Goal: Task Accomplishment & Management: Use online tool/utility

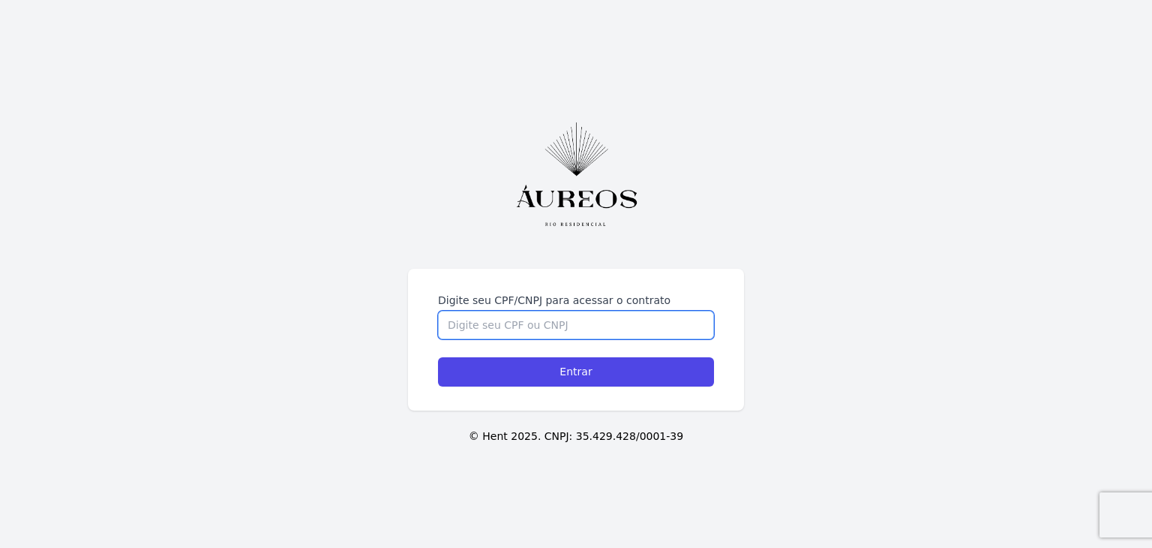
click at [474, 311] on input "Digite seu CPF/CNPJ para acessar o contrato" at bounding box center [576, 325] width 276 height 29
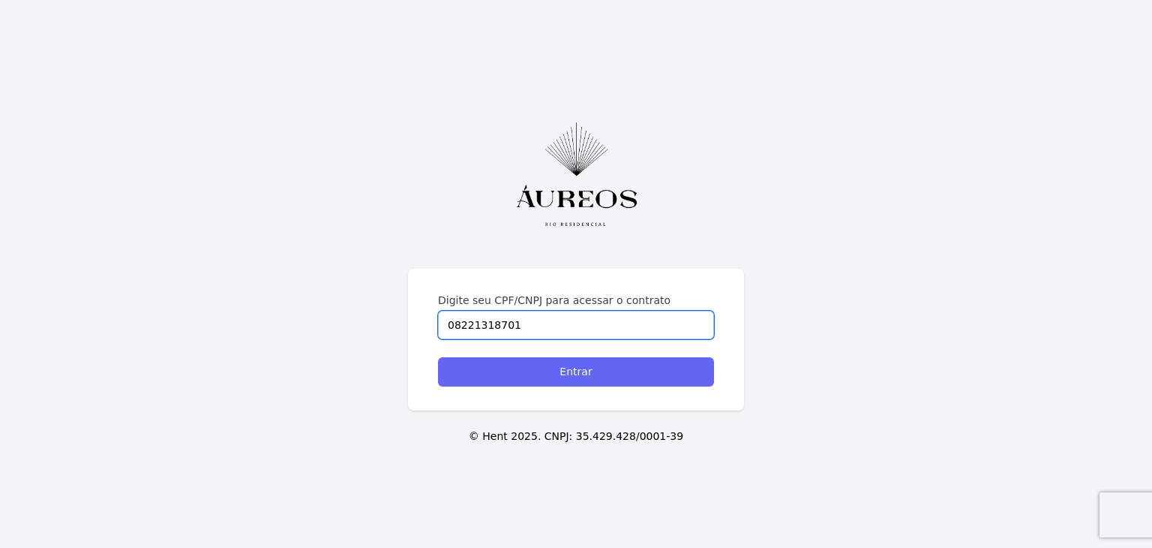
type input "08221318701"
click at [558, 377] on input "Entrar" at bounding box center [576, 371] width 276 height 29
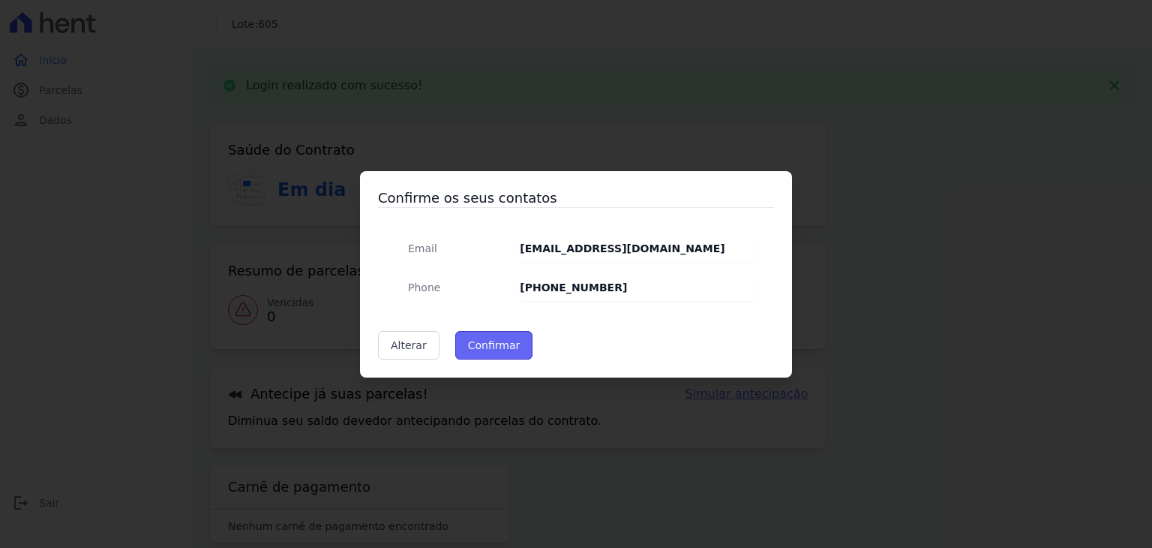
click at [485, 341] on button "Confirmar" at bounding box center [494, 345] width 78 height 29
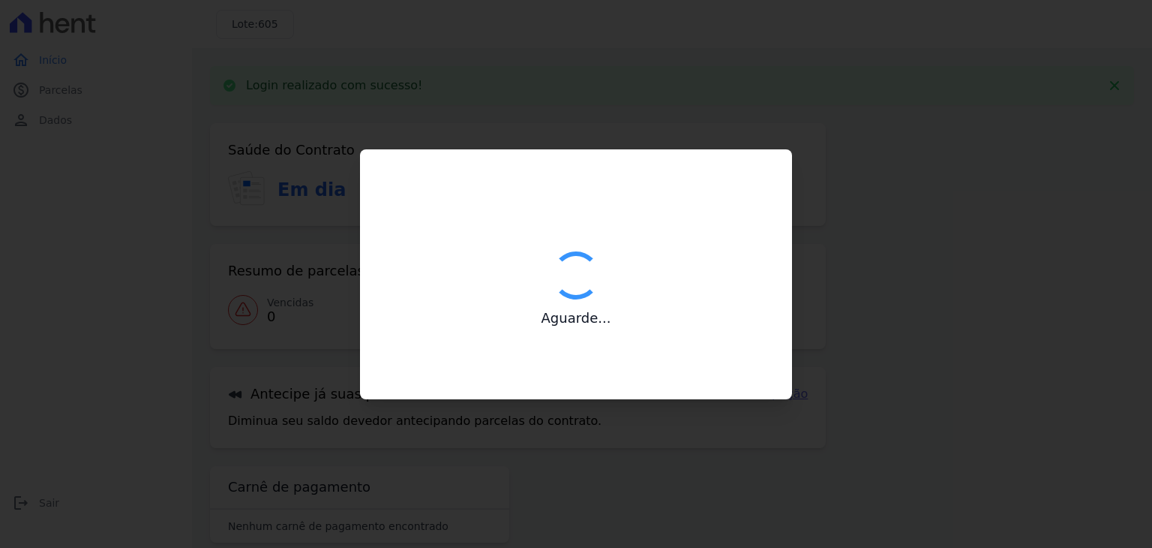
type input "Contatos confirmados com sucesso."
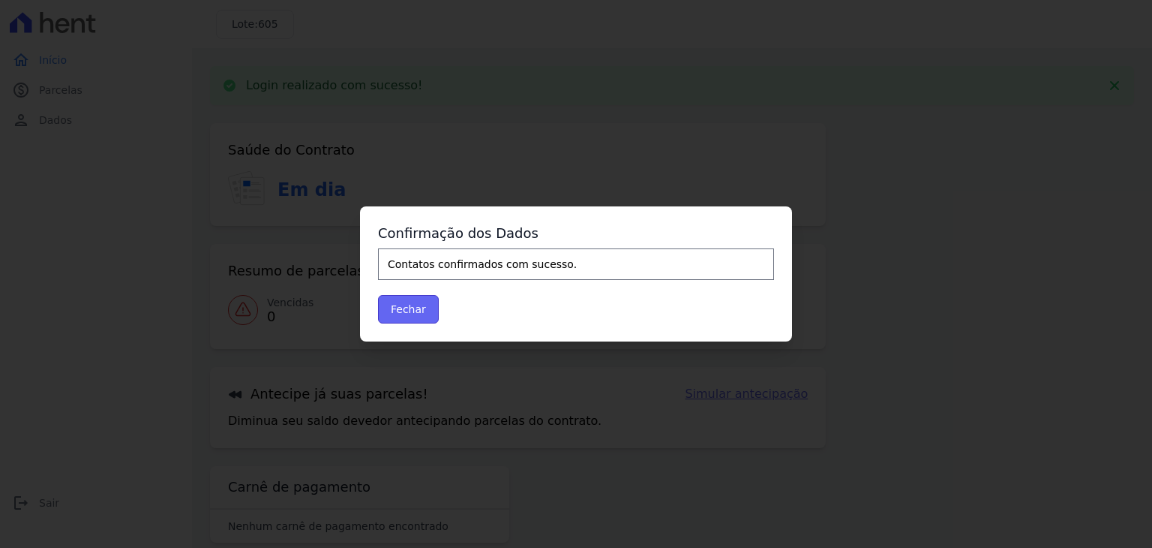
click at [414, 313] on button "Fechar" at bounding box center [408, 309] width 61 height 29
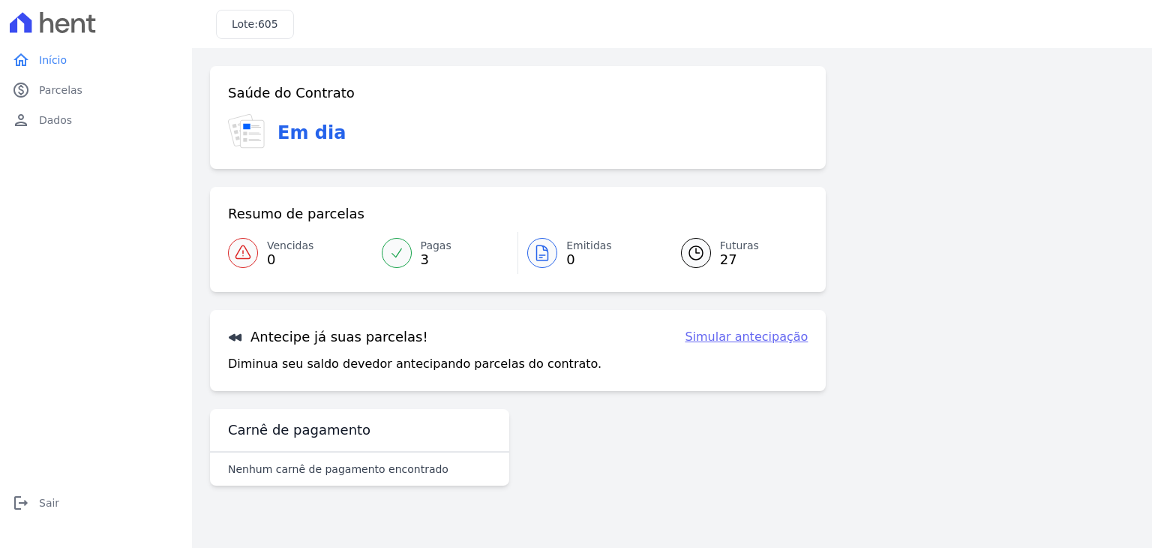
click at [397, 257] on icon at bounding box center [396, 252] width 15 height 15
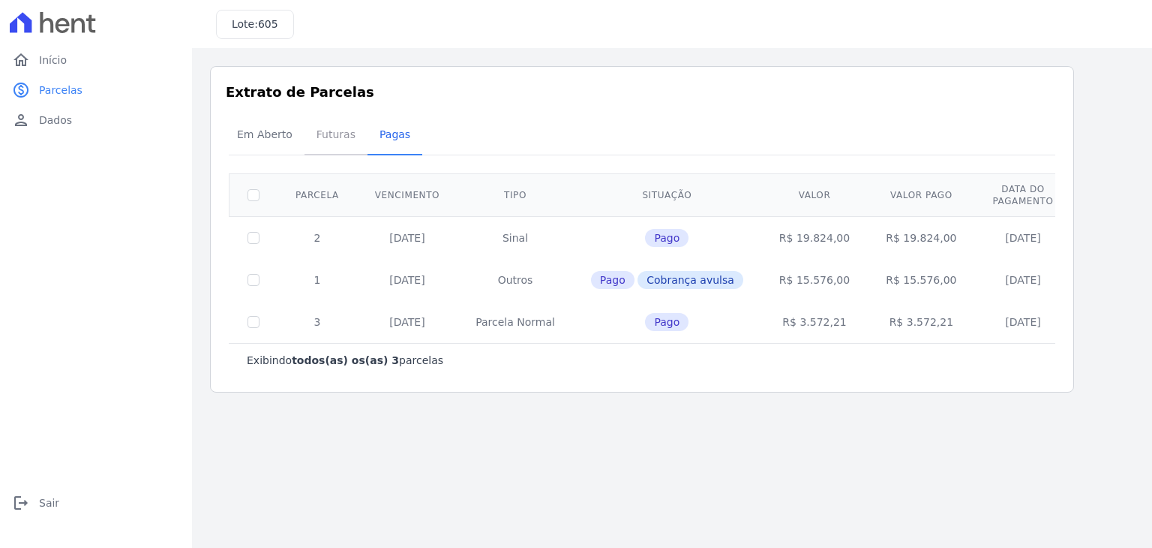
click at [317, 131] on span "Futuras" at bounding box center [336, 134] width 57 height 30
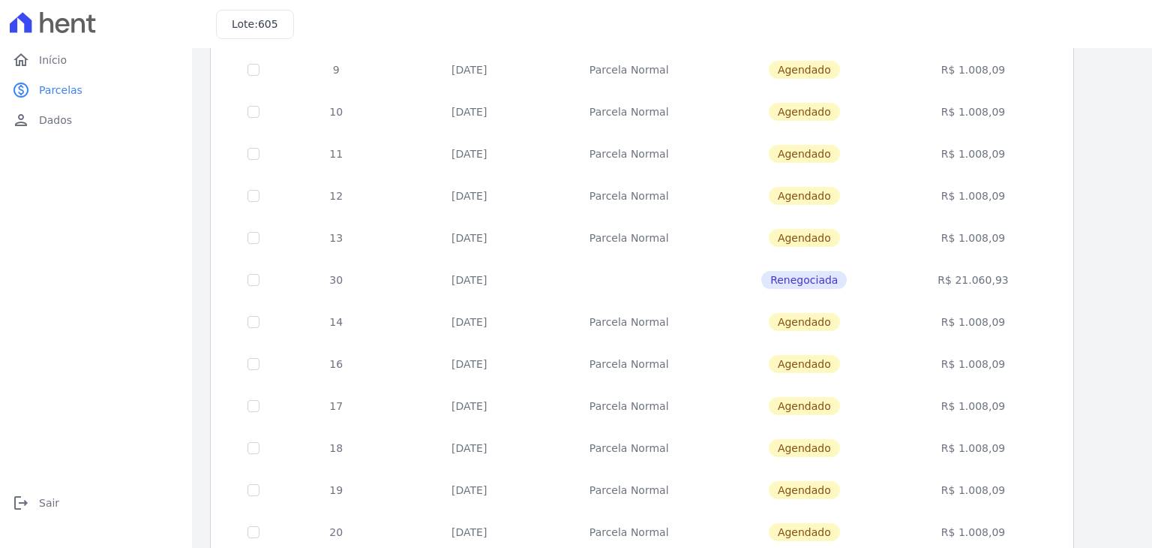
scroll to position [367, 0]
click at [815, 280] on span "Renegociada" at bounding box center [805, 279] width 86 height 18
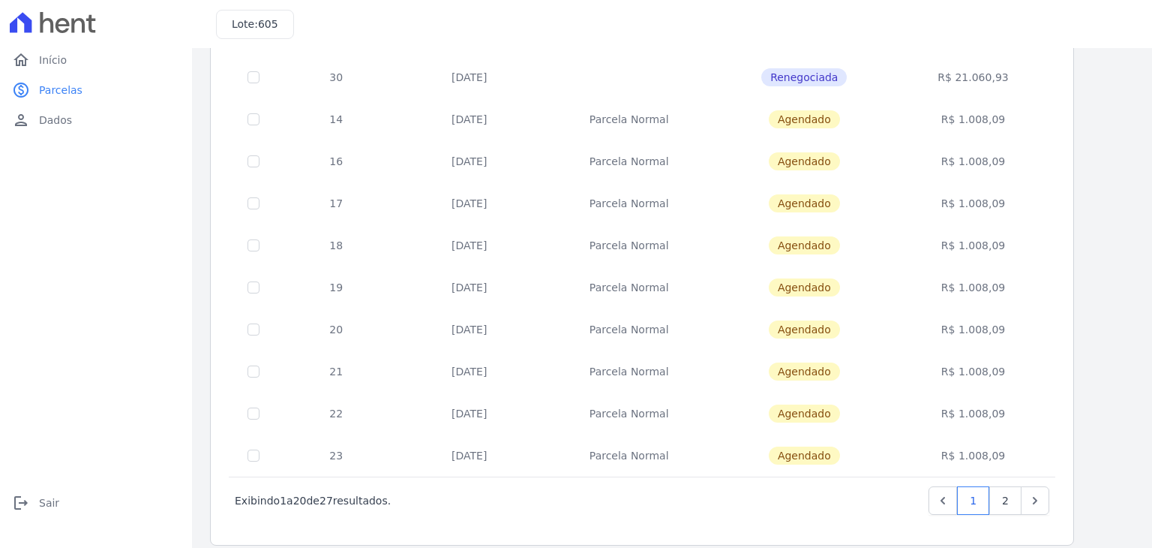
scroll to position [582, 0]
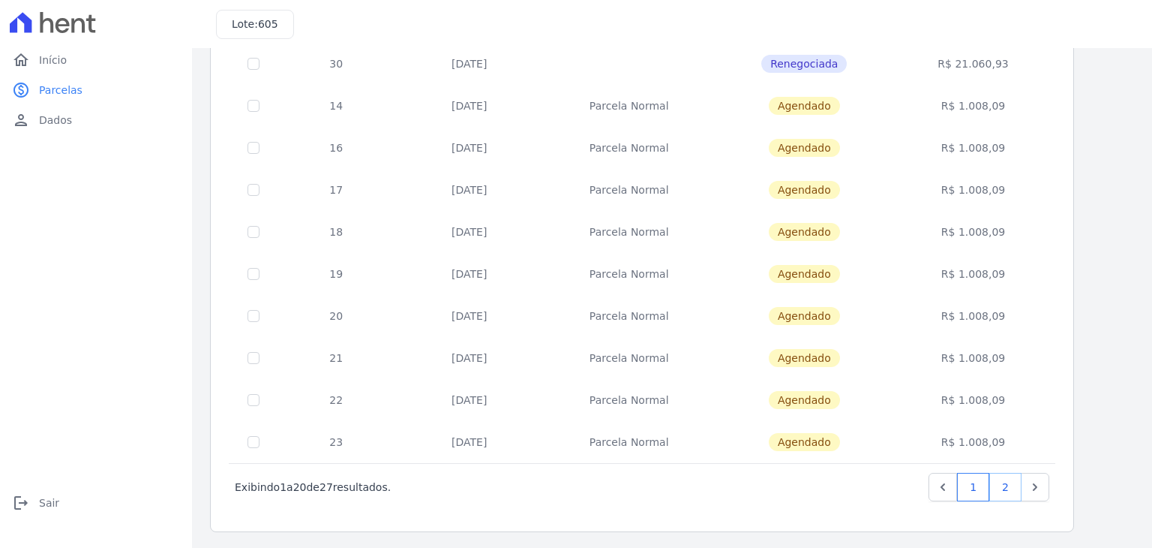
click at [1011, 488] on link "2" at bounding box center [1006, 487] width 32 height 29
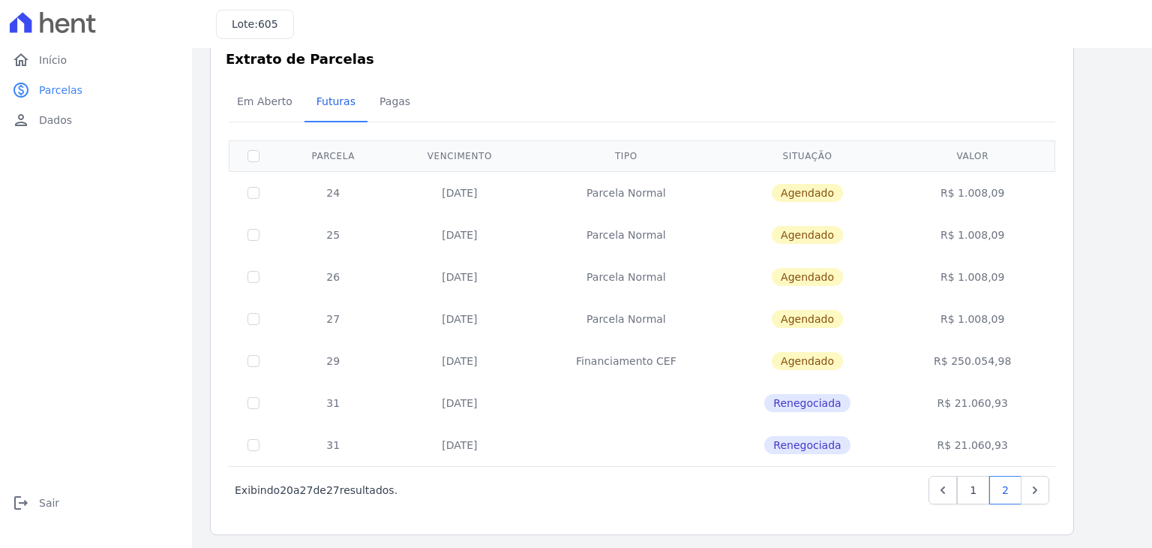
scroll to position [36, 0]
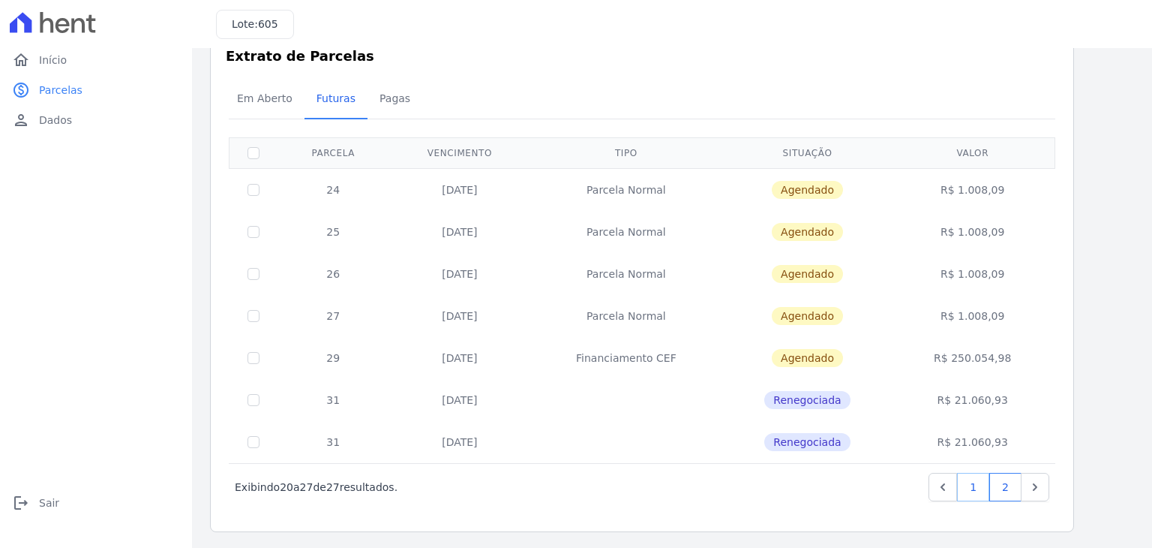
click at [972, 488] on link "1" at bounding box center [973, 487] width 32 height 29
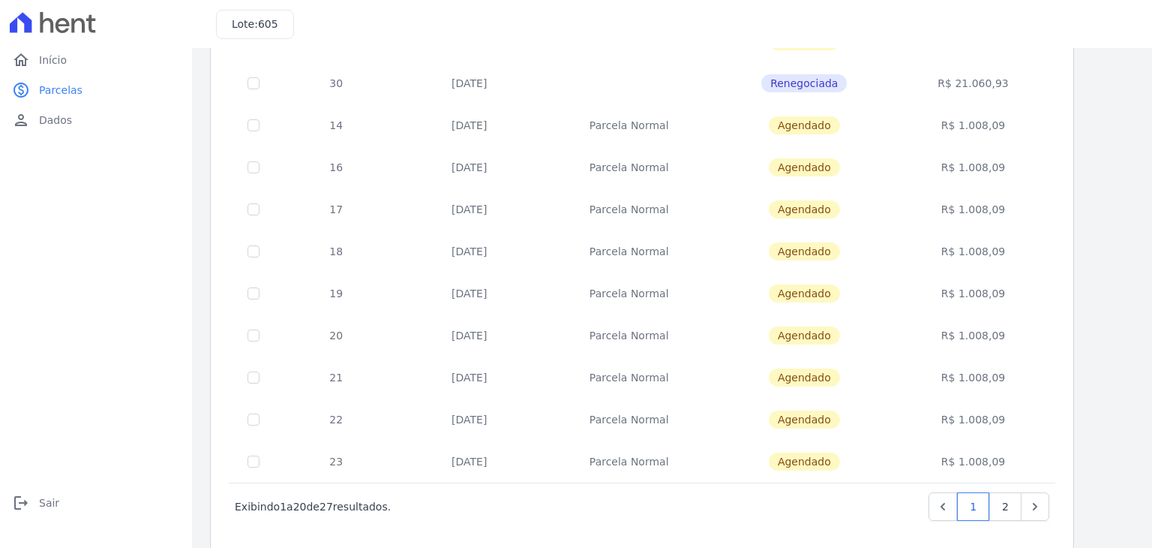
scroll to position [582, 0]
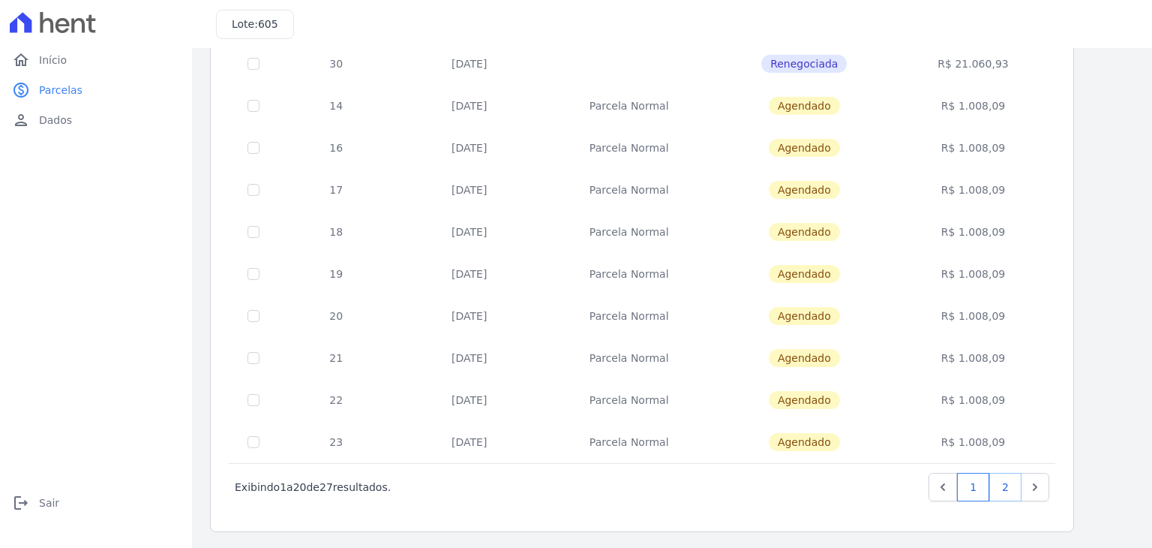
click at [1002, 496] on link "2" at bounding box center [1006, 487] width 32 height 29
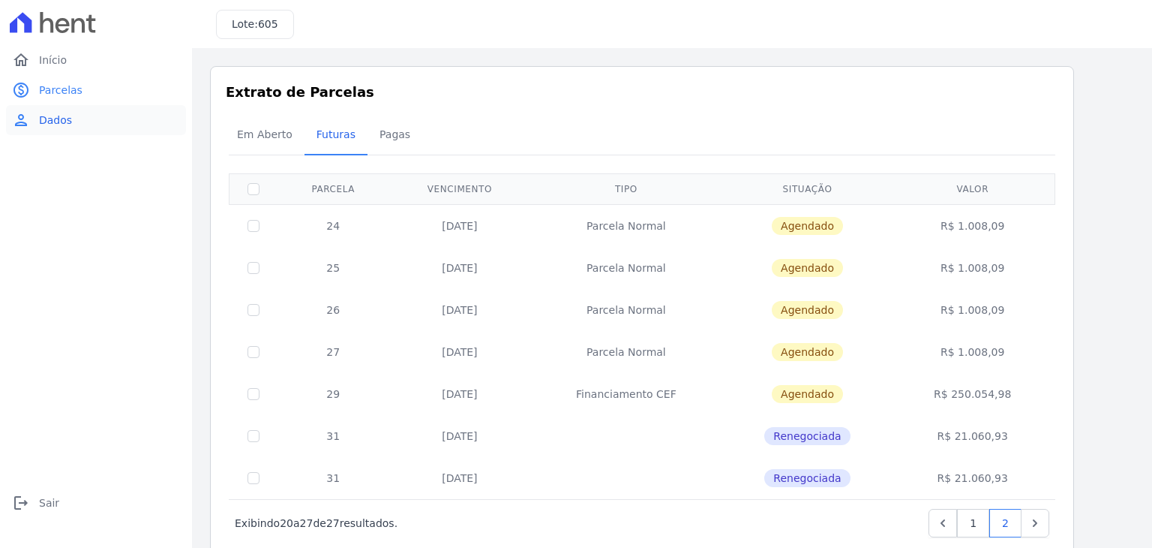
click at [65, 118] on span "Dados" at bounding box center [55, 120] width 33 height 15
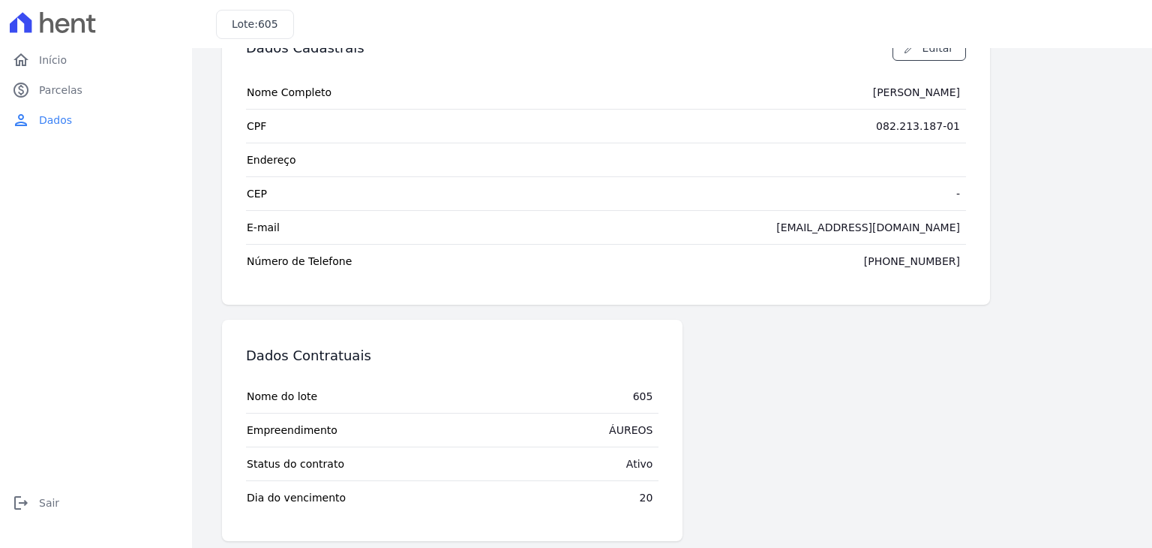
scroll to position [68, 0]
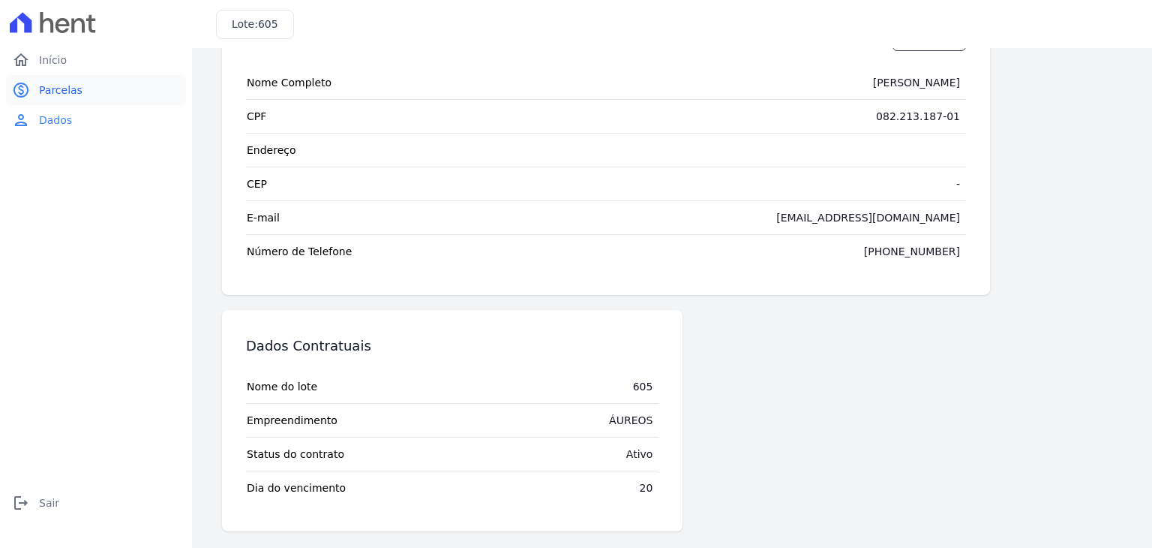
click at [54, 96] on span "Parcelas" at bounding box center [61, 90] width 44 height 15
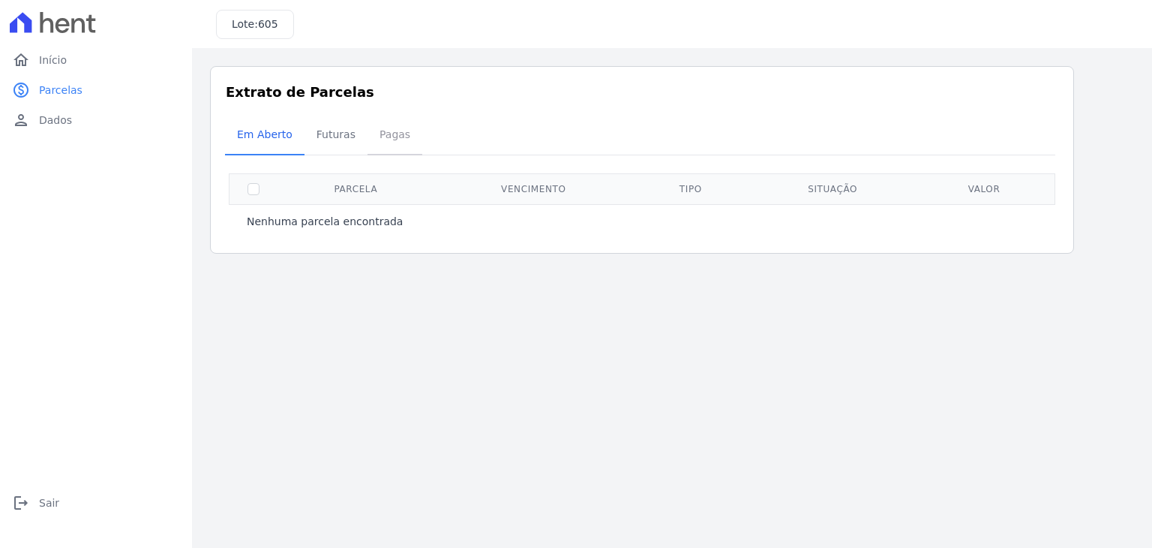
click at [392, 142] on span "Pagas" at bounding box center [395, 134] width 49 height 30
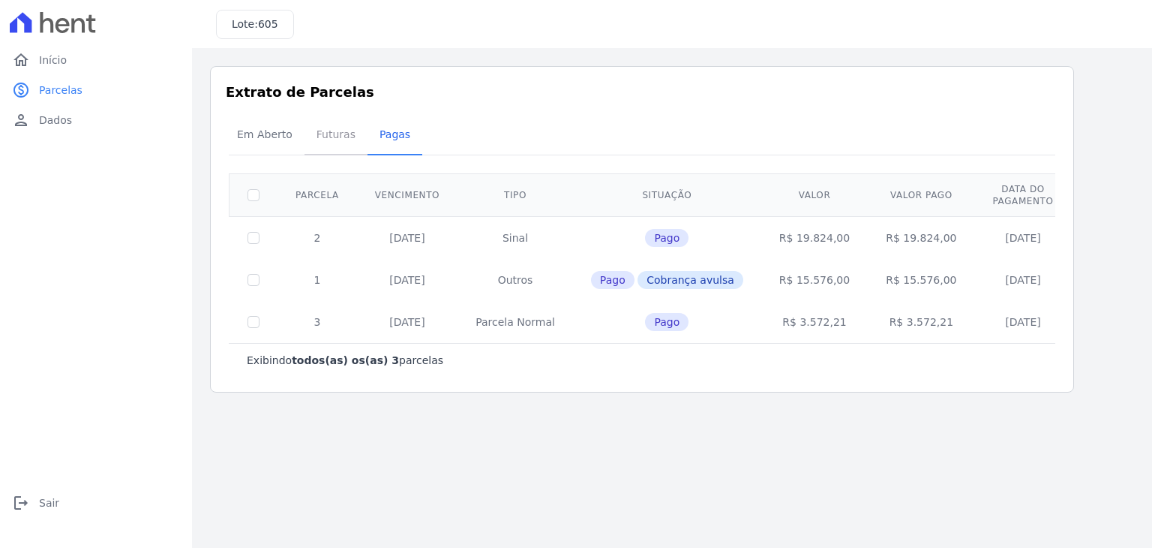
click at [336, 130] on span "Futuras" at bounding box center [336, 134] width 57 height 30
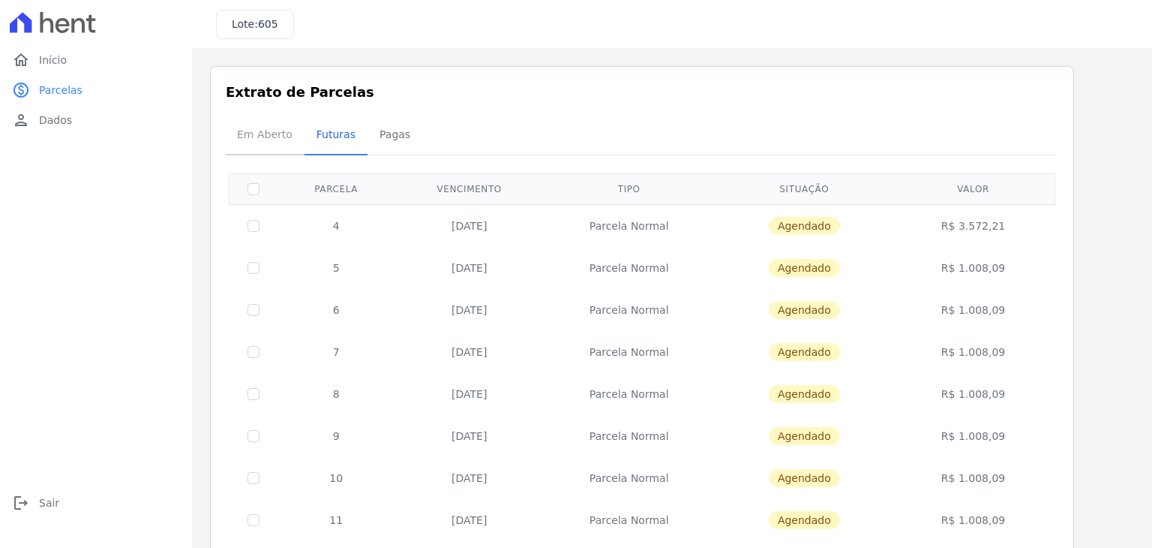
click at [273, 137] on span "Em Aberto" at bounding box center [265, 134] width 74 height 30
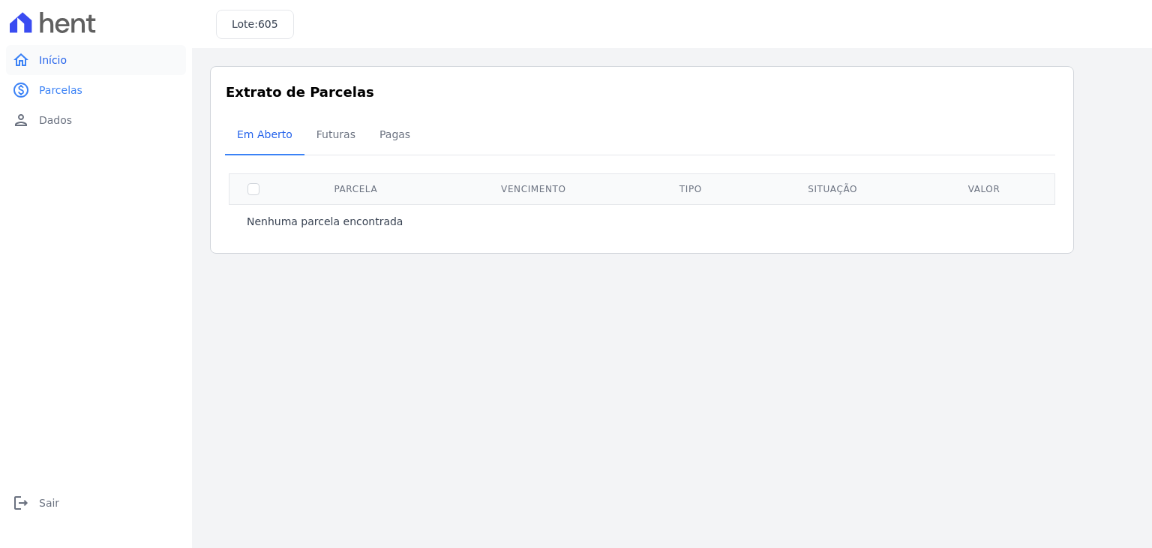
click at [60, 66] on span "Início" at bounding box center [53, 60] width 28 height 15
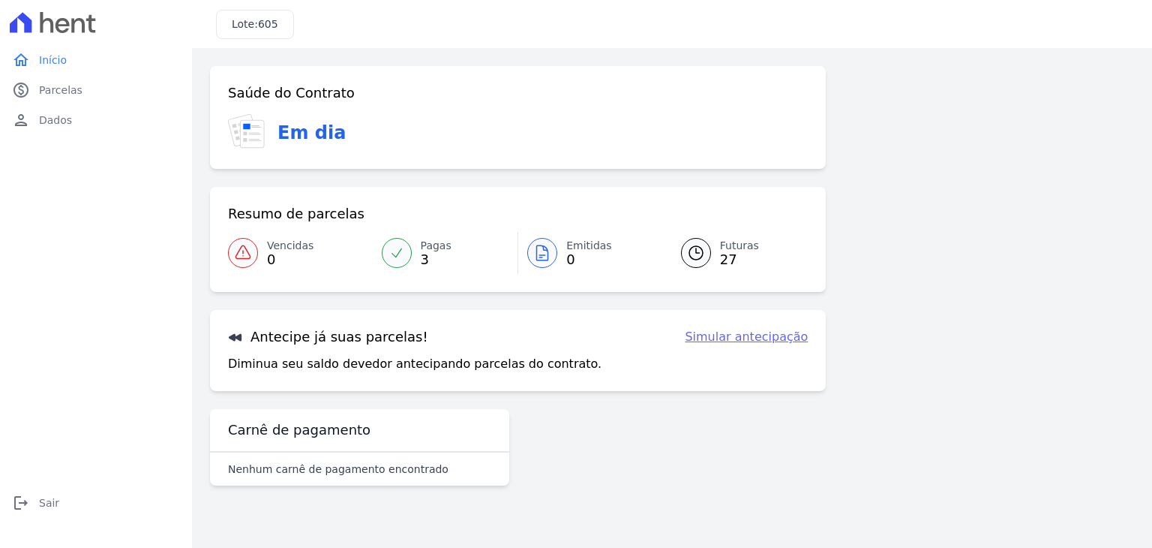
click at [724, 344] on link "Simular antecipação" at bounding box center [746, 337] width 123 height 18
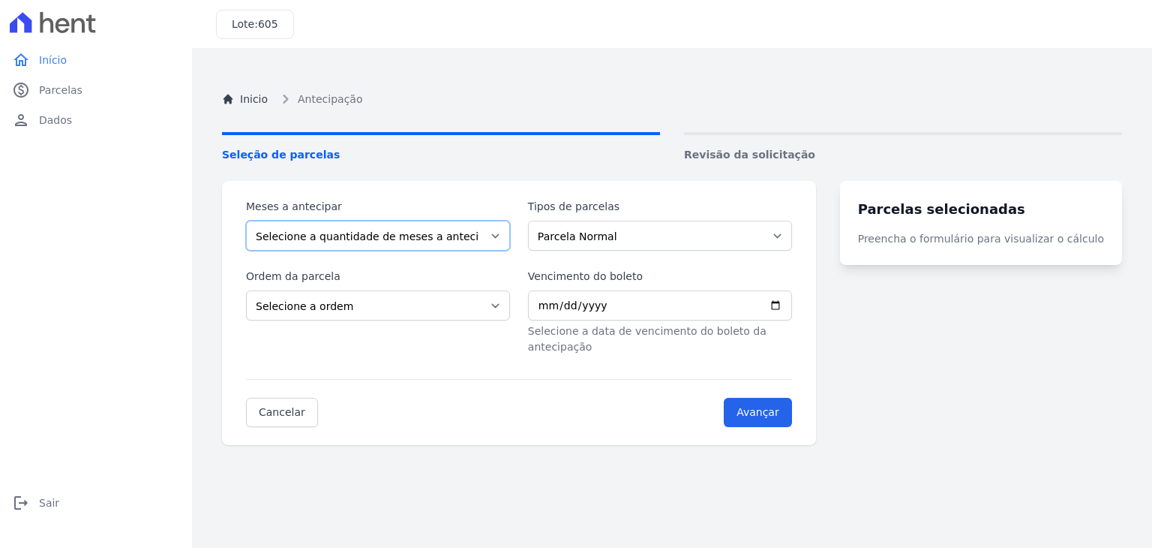
click at [509, 241] on select "Selecione a quantidade de meses a antecipar 1 2 3 4 5 6 7 8 9 10 11 12 13 14 15…" at bounding box center [378, 236] width 264 height 30
click at [575, 237] on select "Parcela Normal Outros Financiamento CEF" at bounding box center [660, 236] width 264 height 30
select select "financing"
click at [537, 221] on select "Parcela Normal Outros Financiamento CEF" at bounding box center [660, 236] width 264 height 30
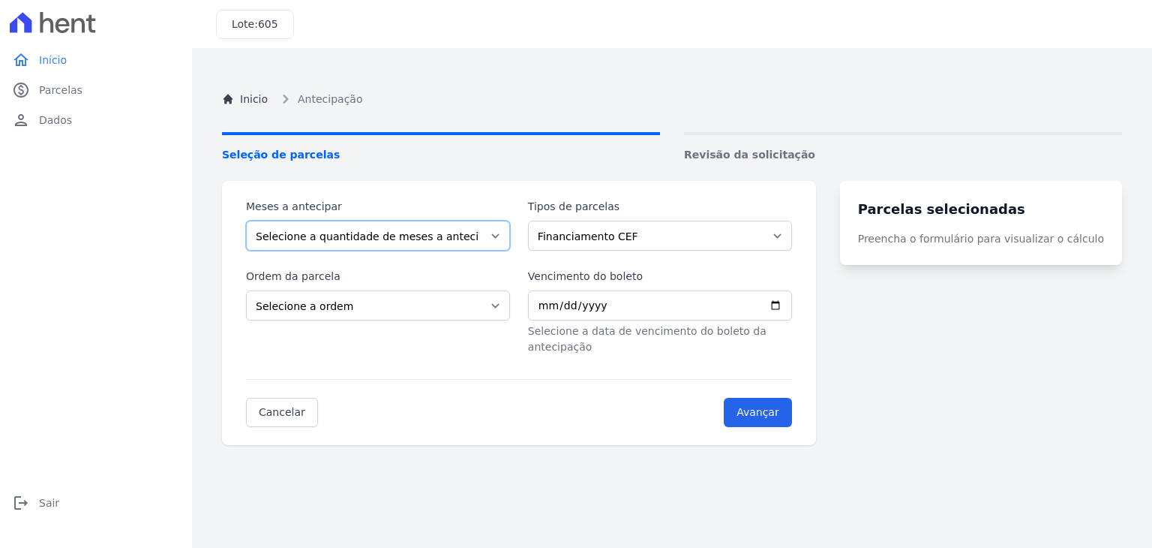
click at [510, 244] on select "Selecione a quantidade de meses a antecipar 1 2 3 4 5 6 7 8 9 10 11 12 13 14 15…" at bounding box center [378, 236] width 264 height 30
select select "1"
click at [246, 221] on select "Selecione a quantidade de meses a antecipar 1 2 3 4 5 6 7 8 9 10 11 12 13 14 15…" at bounding box center [378, 236] width 264 height 30
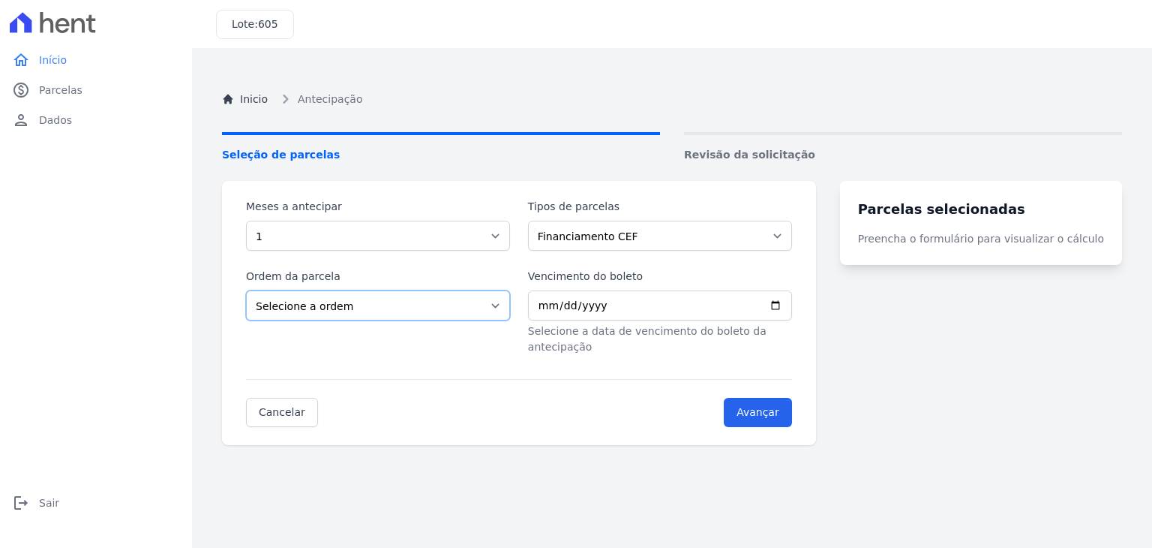
click at [499, 305] on select "Selecione a ordem Últimas parcelas Primeiras parcelas" at bounding box center [378, 305] width 264 height 30
click at [246, 290] on select "Selecione a ordem Últimas parcelas Primeiras parcelas" at bounding box center [378, 305] width 264 height 30
click at [489, 310] on select "Selecione a ordem Últimas parcelas Primeiras parcelas" at bounding box center [378, 305] width 264 height 30
select select "ending"
click at [246, 290] on select "Selecione a ordem Últimas parcelas Primeiras parcelas" at bounding box center [378, 305] width 264 height 30
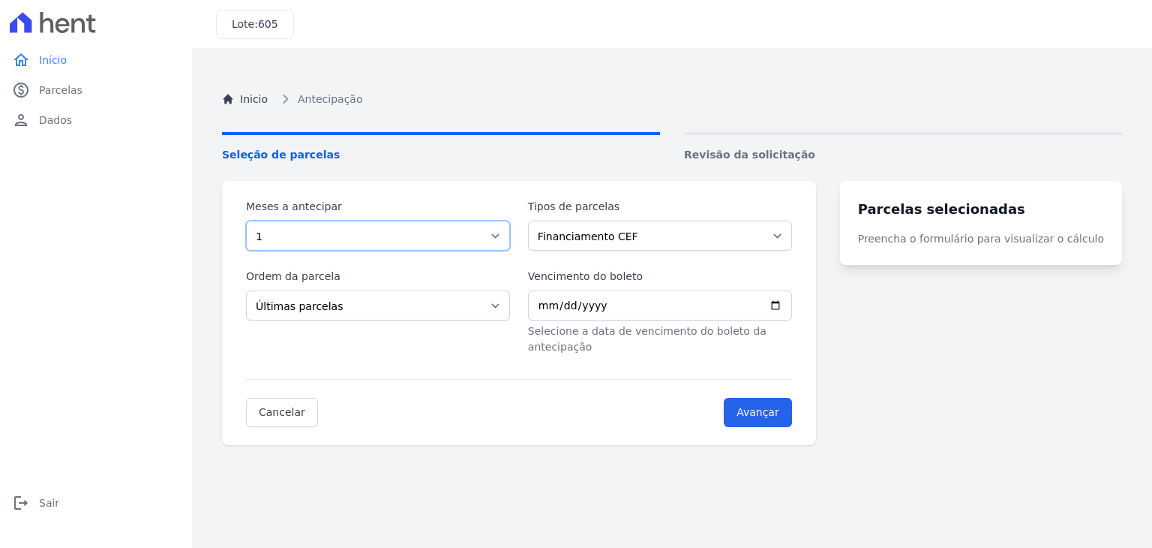
click at [399, 239] on select "Selecione a quantidade de meses a antecipar 1 2 3 4 5 6 7 8 9 10 11 12 13 14 15…" at bounding box center [378, 236] width 264 height 30
select select "10"
click at [246, 221] on select "Selecione a quantidade de meses a antecipar 1 2 3 4 5 6 7 8 9 10 11 12 13 14 15…" at bounding box center [378, 236] width 264 height 30
click at [781, 398] on input "Avançar" at bounding box center [758, 412] width 68 height 29
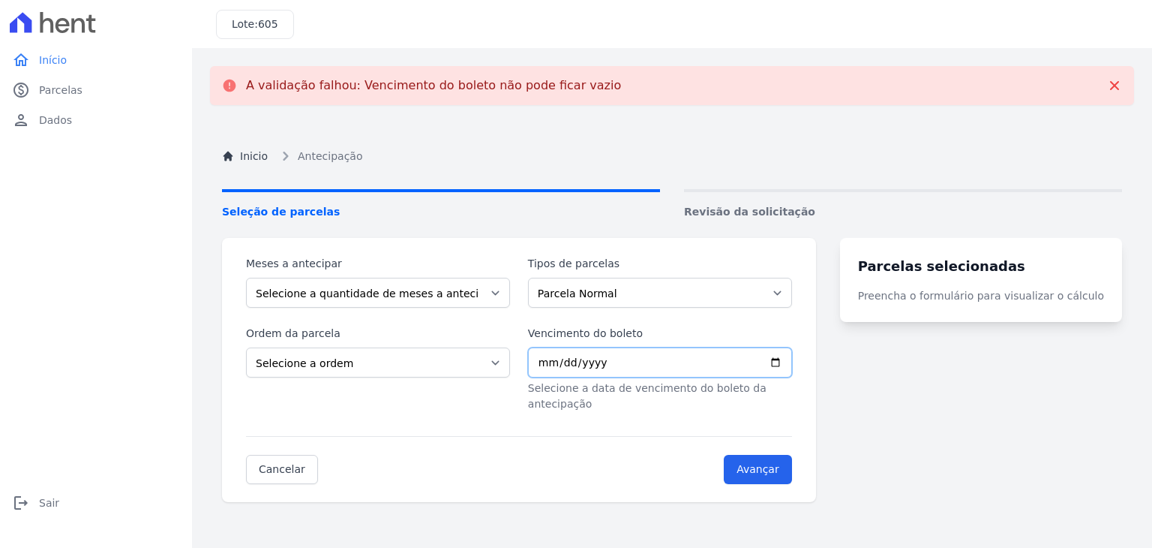
click at [629, 361] on input "Vencimento do boleto" at bounding box center [660, 362] width 264 height 30
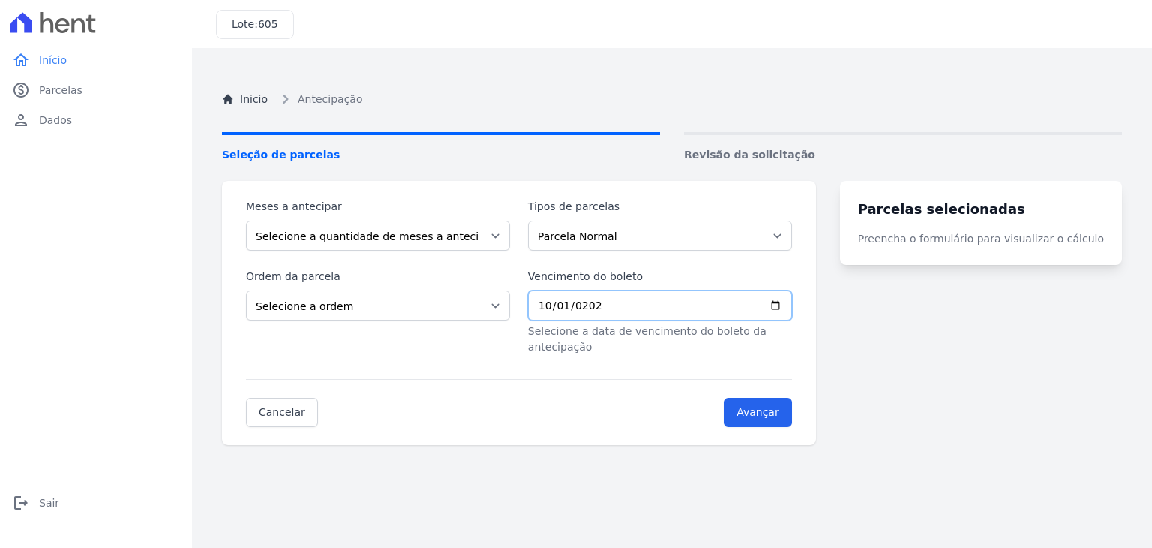
type input "2025-10-01"
click at [761, 401] on input "Avançar" at bounding box center [758, 412] width 68 height 29
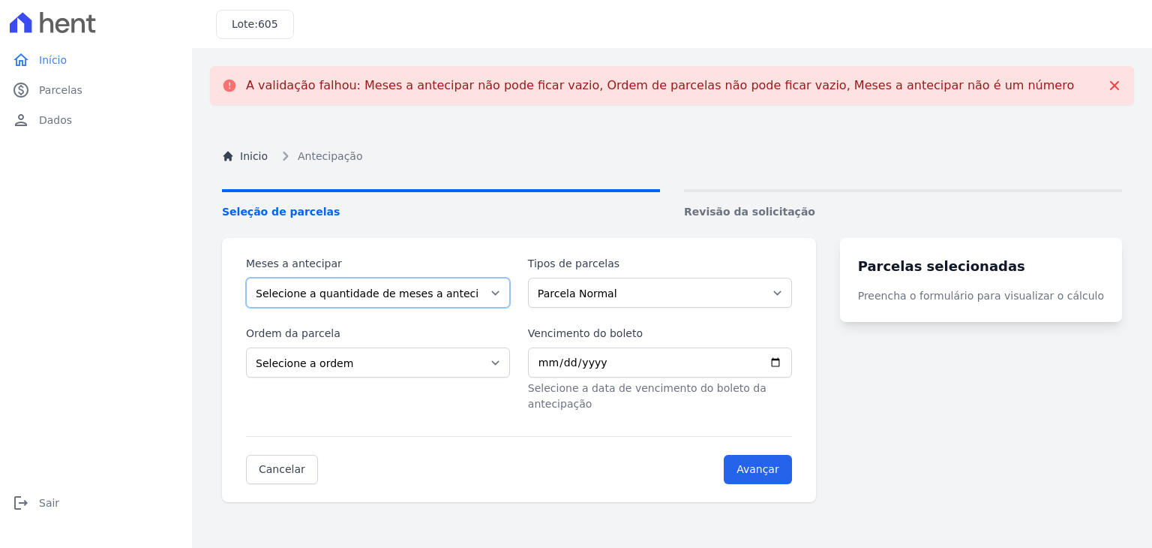
click at [503, 293] on select "Selecione a quantidade de meses a antecipar 1 2 3 4 5 6 7 8 9 10 11 12 13 14 15…" at bounding box center [378, 293] width 264 height 30
select select "10"
click at [246, 278] on select "Selecione a quantidade de meses a antecipar 1 2 3 4 5 6 7 8 9 10 11 12 13 14 15…" at bounding box center [378, 293] width 264 height 30
click at [599, 298] on select "Parcela Normal Outros Financiamento CEF" at bounding box center [660, 293] width 264 height 30
select select "financing"
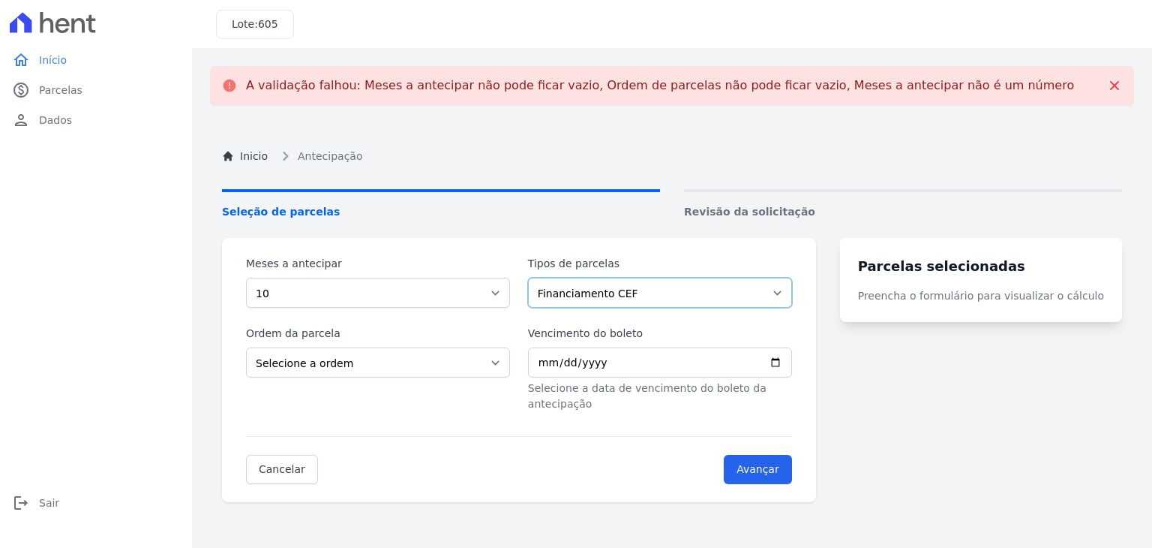
click at [537, 278] on select "Parcela Normal Outros Financiamento CEF" at bounding box center [660, 293] width 264 height 30
click at [488, 356] on select "Selecione a ordem Últimas parcelas Primeiras parcelas" at bounding box center [378, 362] width 264 height 30
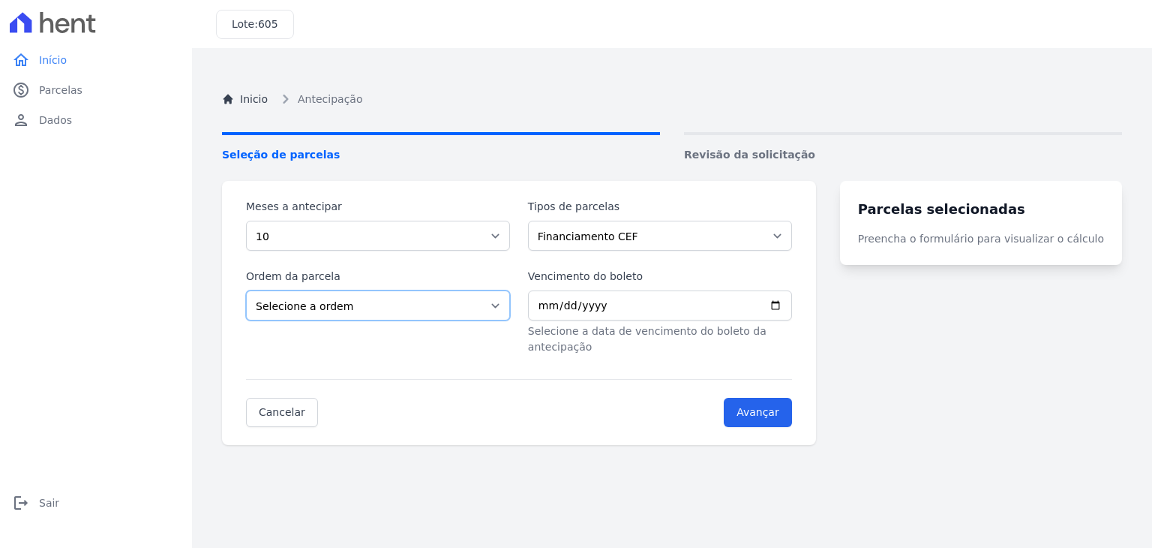
select select "ending"
click at [246, 290] on select "Selecione a ordem Últimas parcelas Primeiras parcelas" at bounding box center [378, 305] width 264 height 30
click at [608, 308] on input "Vencimento do boleto" at bounding box center [660, 305] width 264 height 30
click at [554, 310] on input "Vencimento do boleto" at bounding box center [660, 305] width 264 height 30
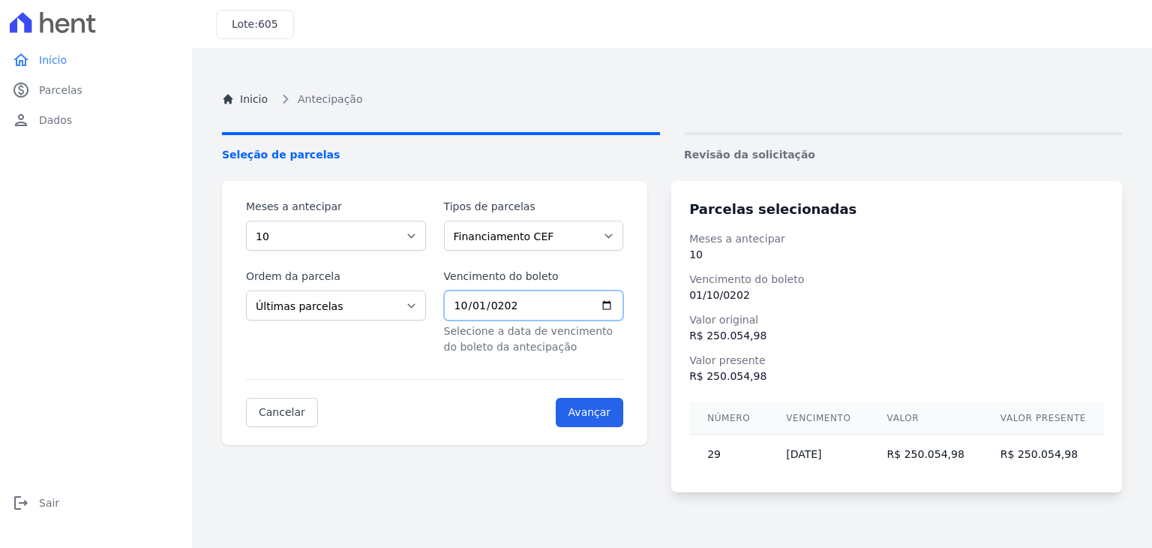
type input "2022-10-01"
type input "2025-10-01"
click at [613, 413] on input "Avançar" at bounding box center [590, 412] width 68 height 29
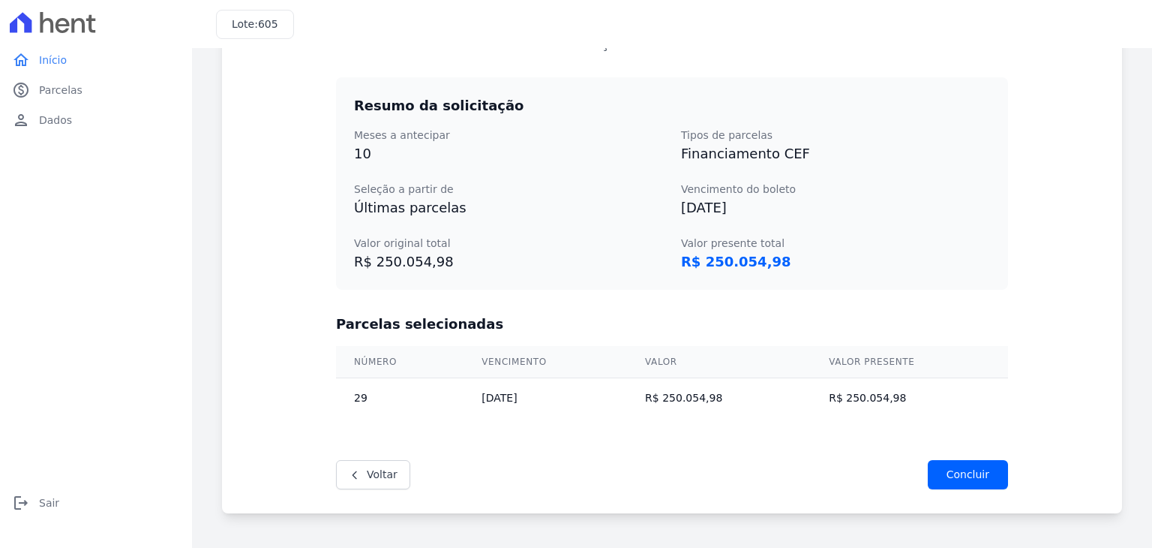
scroll to position [212, 0]
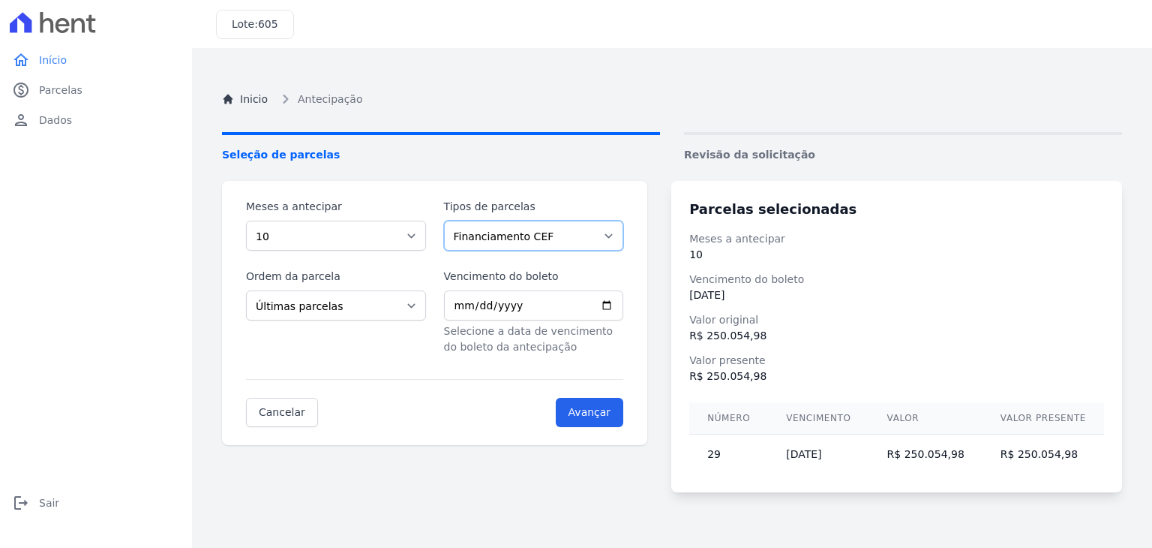
click at [531, 234] on select "Parcela Normal Outros Financiamento CEF" at bounding box center [534, 236] width 180 height 30
select select "others"
click at [450, 221] on select "Parcela Normal Outros Financiamento CEF" at bounding box center [534, 236] width 180 height 30
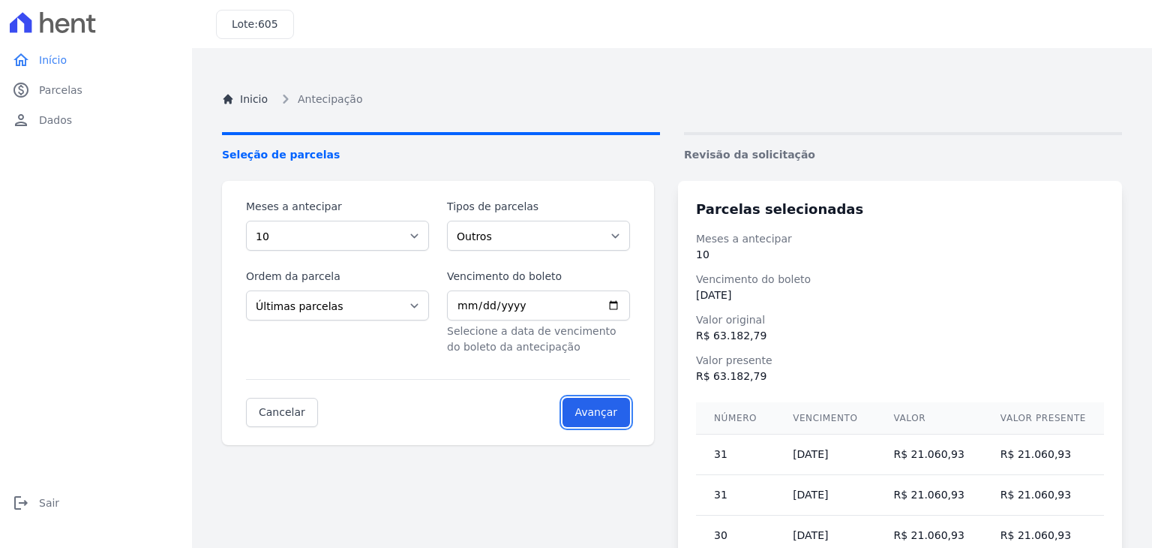
drag, startPoint x: 608, startPoint y: 422, endPoint x: 632, endPoint y: 472, distance: 55.0
click at [632, 472] on div "Meses a antecipar 1 2 3 4 5 6 7 8 9 10 11 12 13 14 15 16 17 18 19 20 21 22 23 T…" at bounding box center [672, 377] width 900 height 392
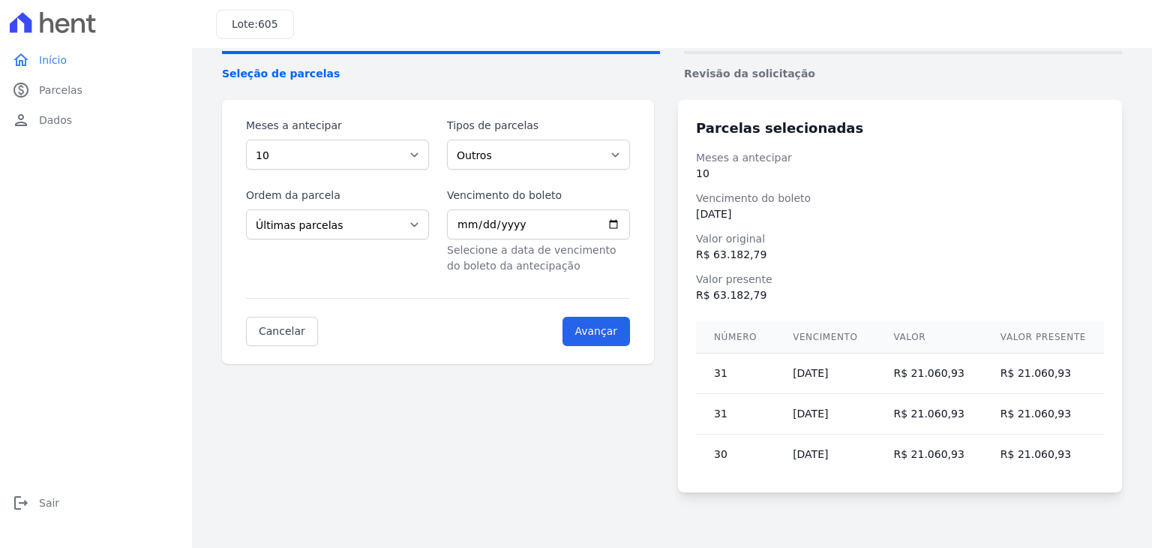
scroll to position [84, 0]
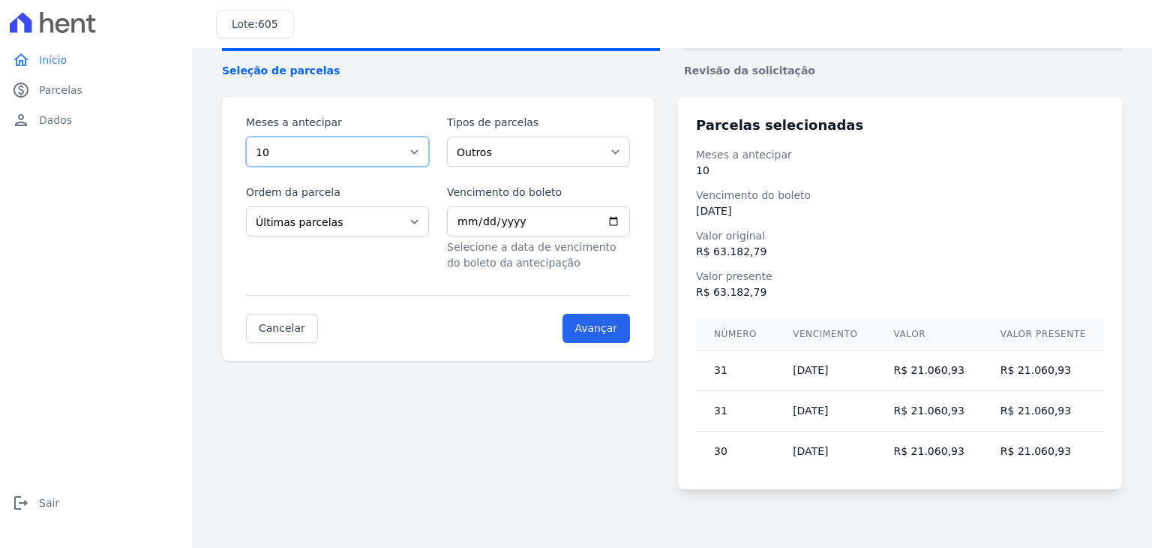
click at [419, 152] on select "1 2 3 4 5 6 7 8 9 10 11 12 13 14 15 16 17 18 19 20 21 22 23" at bounding box center [337, 152] width 183 height 30
select select "3"
click at [246, 137] on select "1 2 3 4 5 6 7 8 9 10 11 12 13 14 15 16 17 18 19 20 21 22 23" at bounding box center [337, 152] width 183 height 30
click at [601, 328] on input "Avançar" at bounding box center [597, 328] width 68 height 29
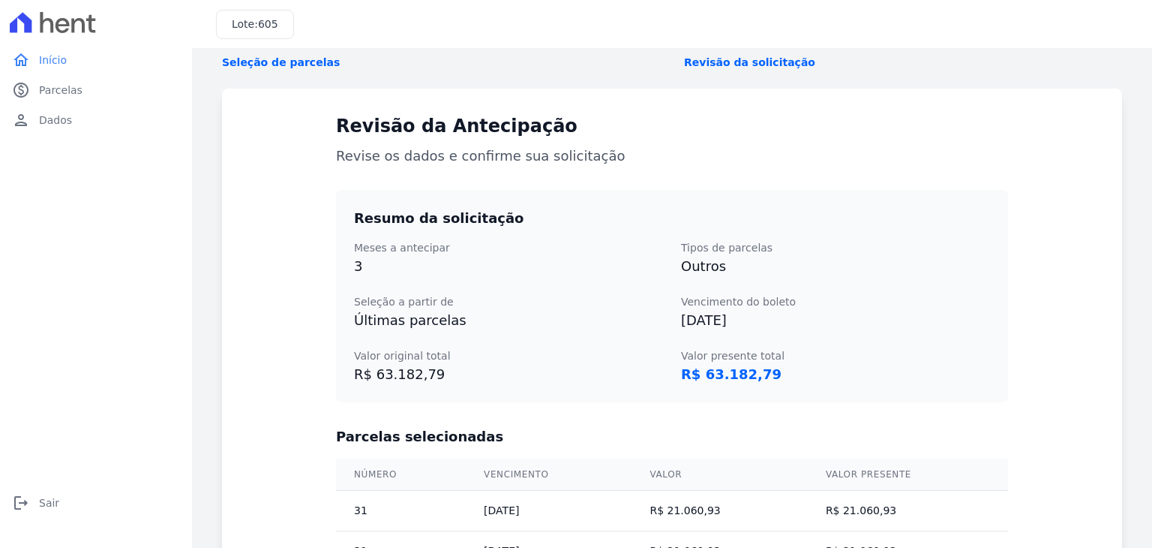
scroll to position [90, 0]
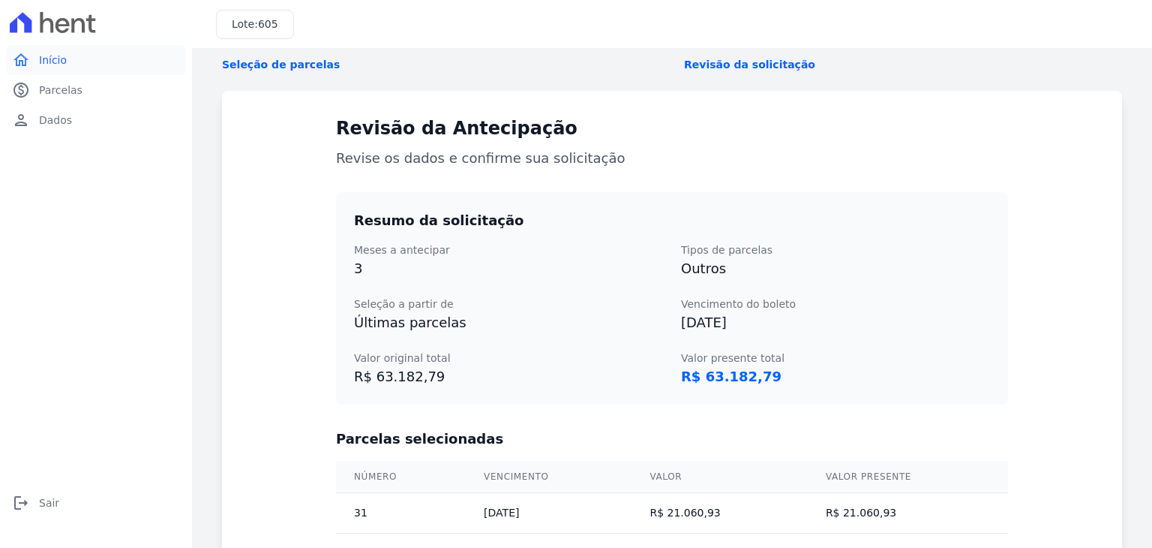
click at [68, 62] on link "home Início" at bounding box center [96, 60] width 180 height 30
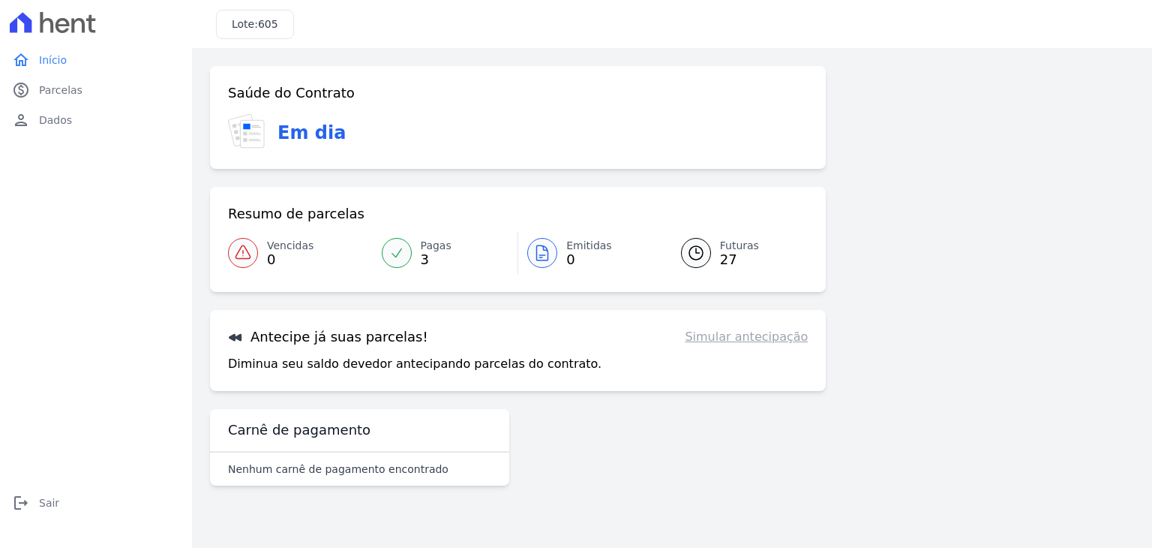
click at [336, 436] on h3 "Carnê de pagamento" at bounding box center [299, 430] width 143 height 18
click at [739, 243] on span "Futuras" at bounding box center [739, 246] width 39 height 16
